Goal: Task Accomplishment & Management: Complete application form

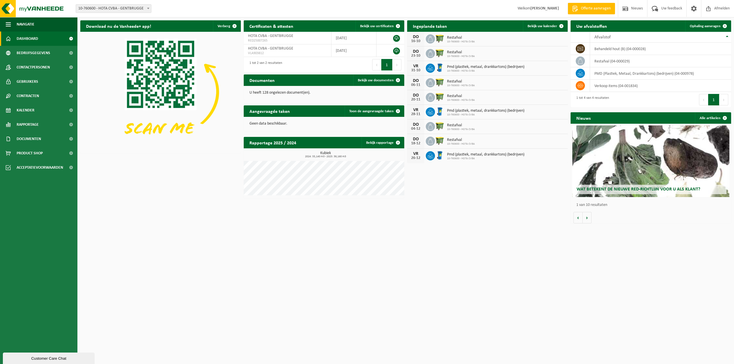
click at [595, 10] on span "Offerte aanvragen" at bounding box center [596, 9] width 33 height 6
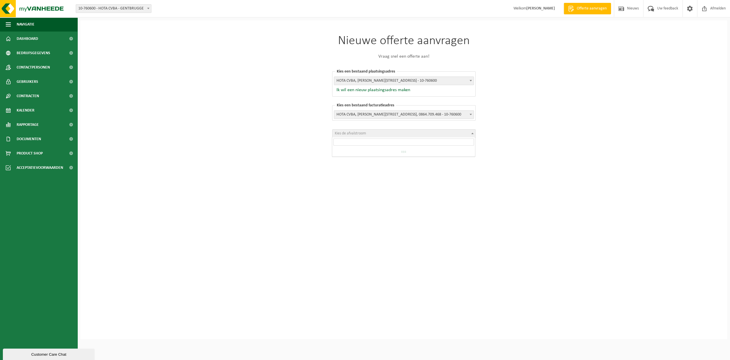
click at [414, 134] on span "Kies de afvalstroom" at bounding box center [403, 134] width 143 height 8
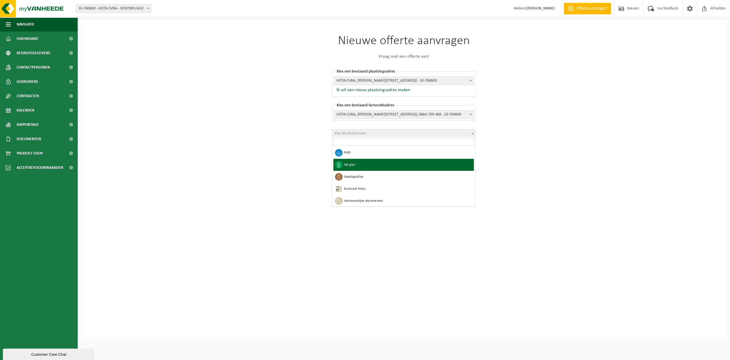
scroll to position [57, 0]
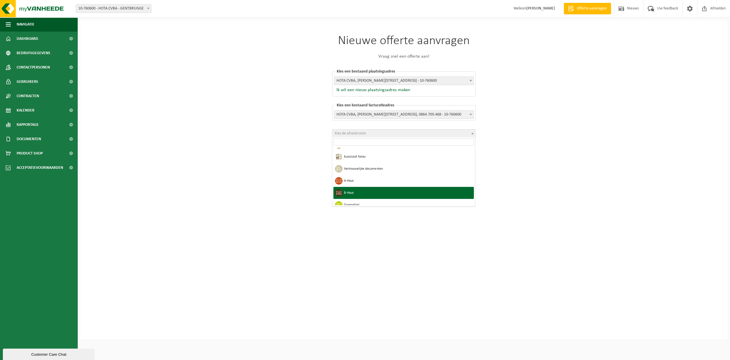
select select "4"
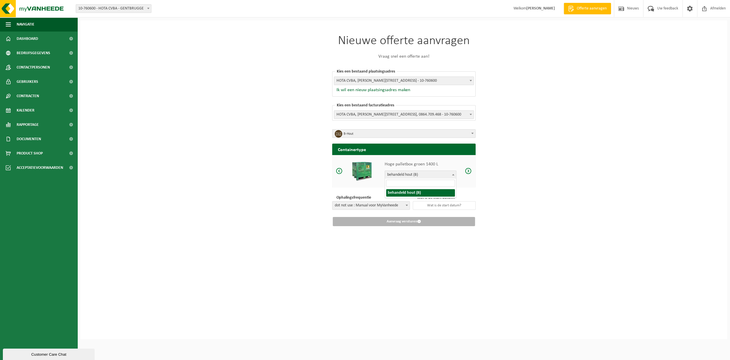
click at [454, 174] on span at bounding box center [453, 174] width 6 height 7
click at [420, 165] on p "Hoge palletbox groen 1400 L" at bounding box center [421, 164] width 72 height 7
click at [465, 171] on span at bounding box center [468, 170] width 7 height 7
click at [407, 206] on span at bounding box center [407, 205] width 6 height 7
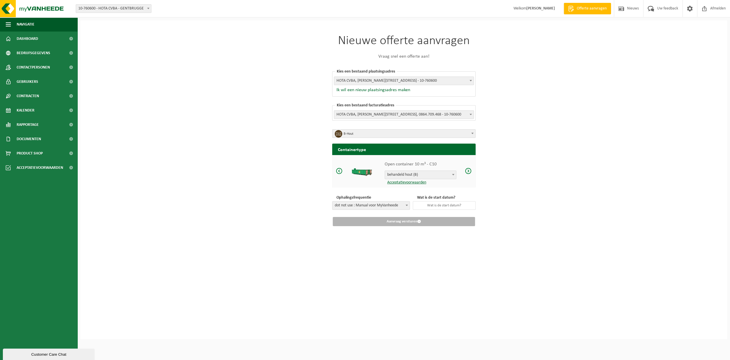
click at [462, 46] on h1 "Nieuwe offerte aanvragen" at bounding box center [403, 41] width 143 height 13
click at [459, 207] on input "text" at bounding box center [444, 205] width 63 height 9
click at [498, 209] on div "Nieuwe offerte aanvragen Vraag snel een offerte aan! Kies een bestaand plaatsin…" at bounding box center [403, 179] width 647 height 319
click at [408, 183] on link "Acceptatievoorwaarden" at bounding box center [406, 182] width 42 height 4
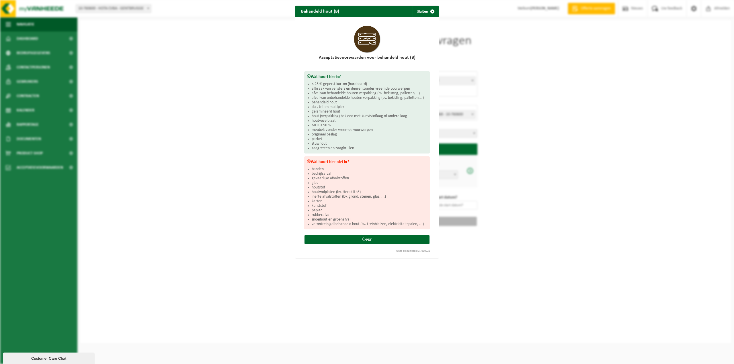
click at [544, 207] on div "Behandeld hout (B) Sluiten Acceptatievoorwaarden voor behandeld hout (B) Wat ho…" at bounding box center [367, 182] width 734 height 364
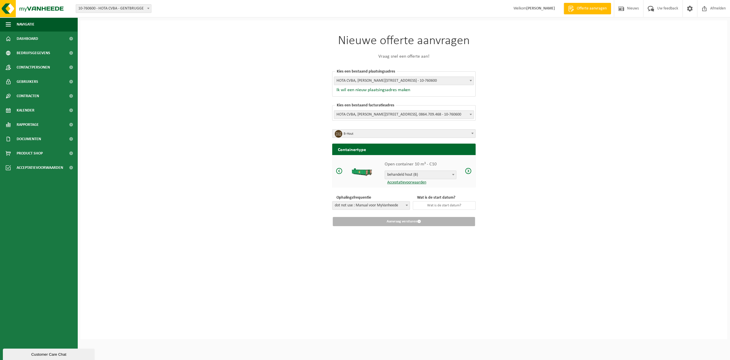
click at [246, 182] on div "Nieuwe offerte aanvragen Vraag snel een offerte aan! Kies een bestaand plaatsin…" at bounding box center [403, 179] width 647 height 319
click at [30, 68] on span "Contactpersonen" at bounding box center [33, 67] width 33 height 14
